Goal: Transaction & Acquisition: Purchase product/service

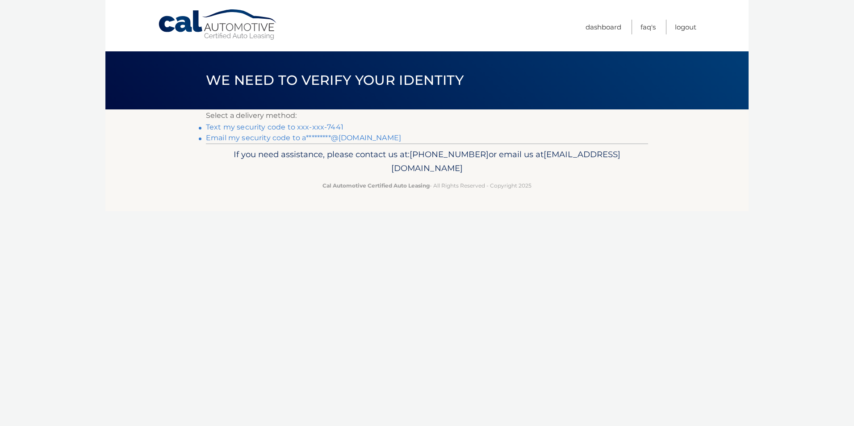
click at [331, 128] on link "Text my security code to xxx-xxx-7441" at bounding box center [275, 127] width 138 height 8
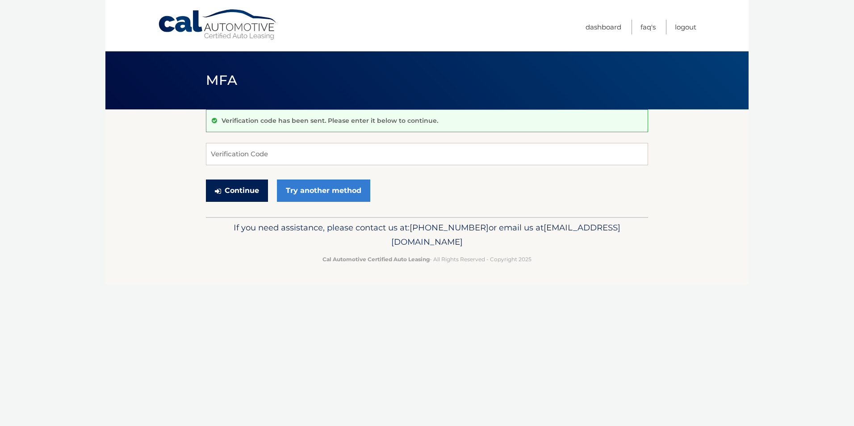
click at [240, 189] on button "Continue" at bounding box center [237, 190] width 62 height 22
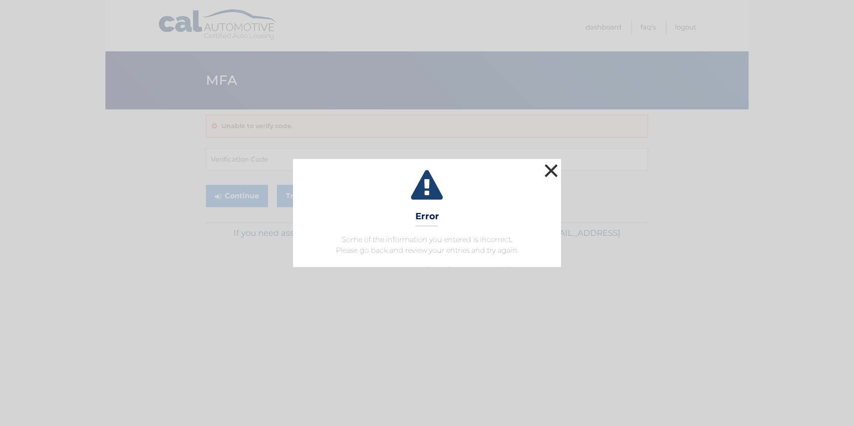
click at [546, 172] on button "×" at bounding box center [551, 171] width 18 height 18
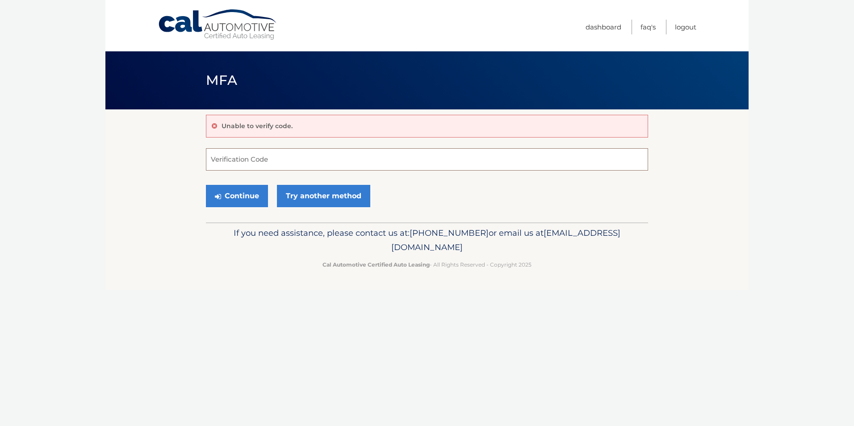
click at [374, 157] on input "Verification Code" at bounding box center [427, 159] width 442 height 22
type input "820315"
click at [237, 191] on button "Continue" at bounding box center [237, 196] width 62 height 22
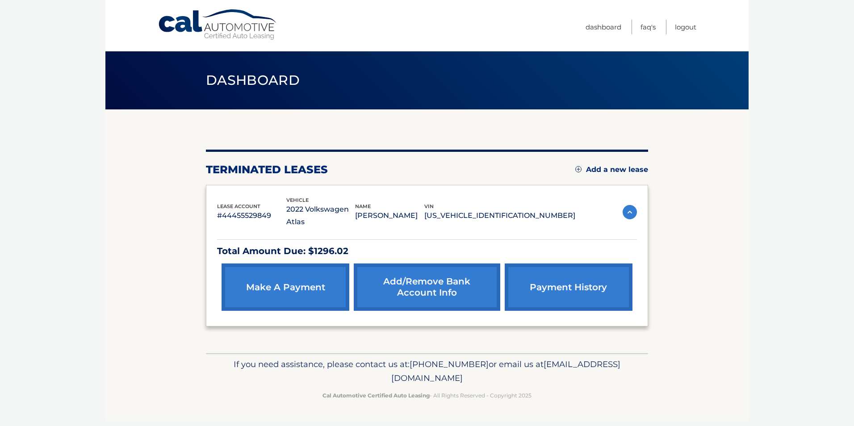
click at [334, 273] on link "make a payment" at bounding box center [285, 286] width 128 height 47
click at [312, 272] on link "make a payment" at bounding box center [285, 286] width 128 height 47
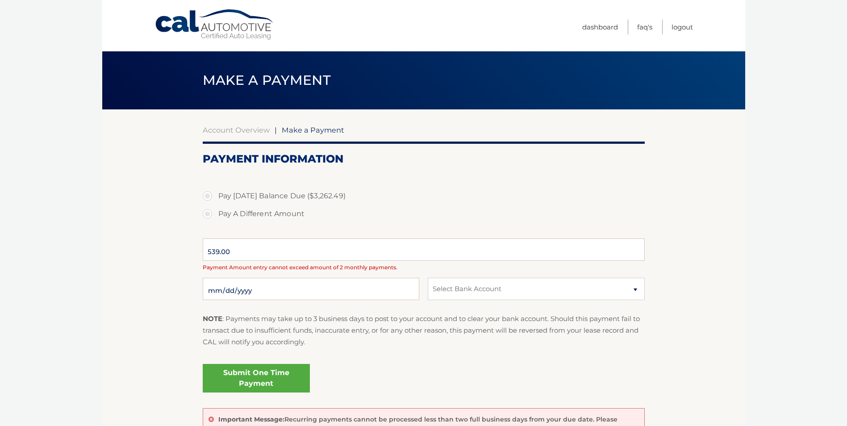
select select "OTcyNzU0N2MtNzRlMS00ZjI3LWE3ZTYtZGU5ZTgxODdmZmZl"
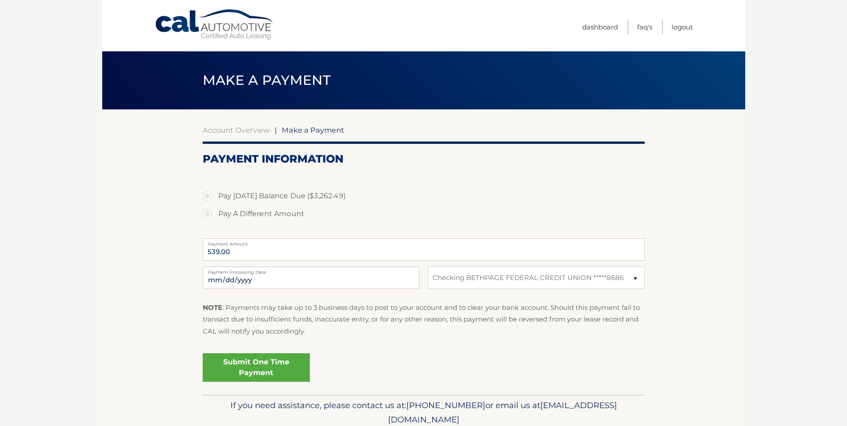
select select "OTcyNzU0N2MtNzRlMS00ZjI3LWE3ZTYtZGU5ZTgxODdmZmZl"
